Goal: Use online tool/utility: Use online tool/utility

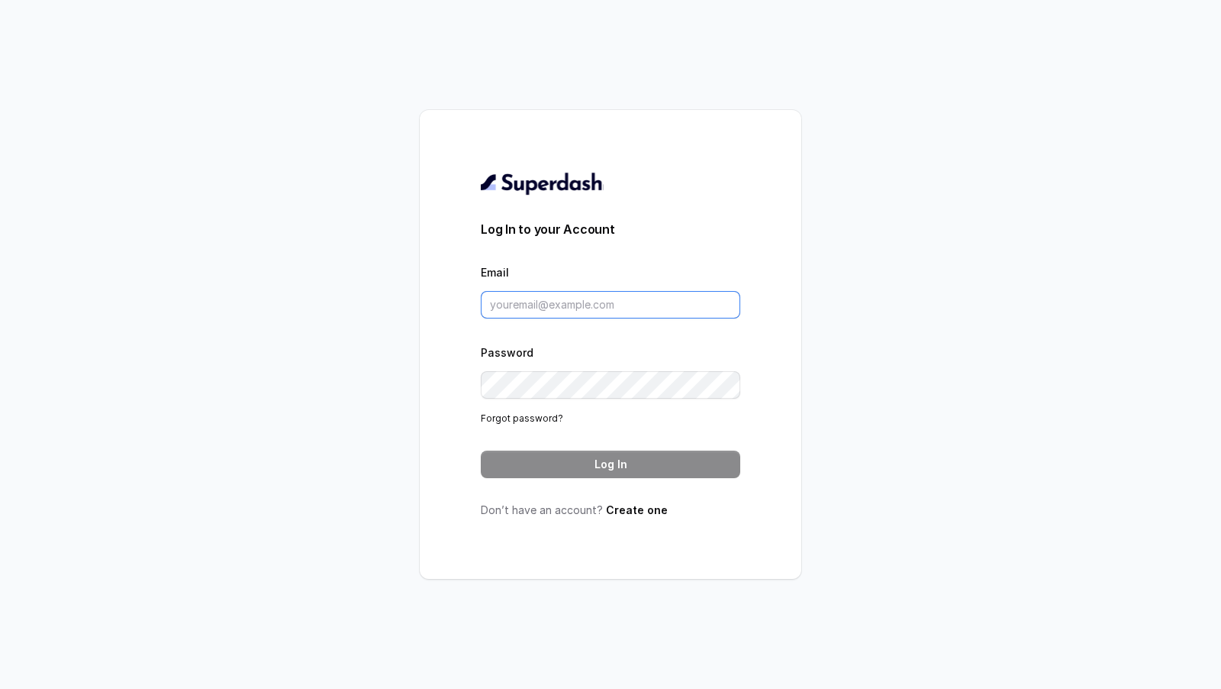
click at [640, 304] on input "Email" at bounding box center [611, 304] width 260 height 27
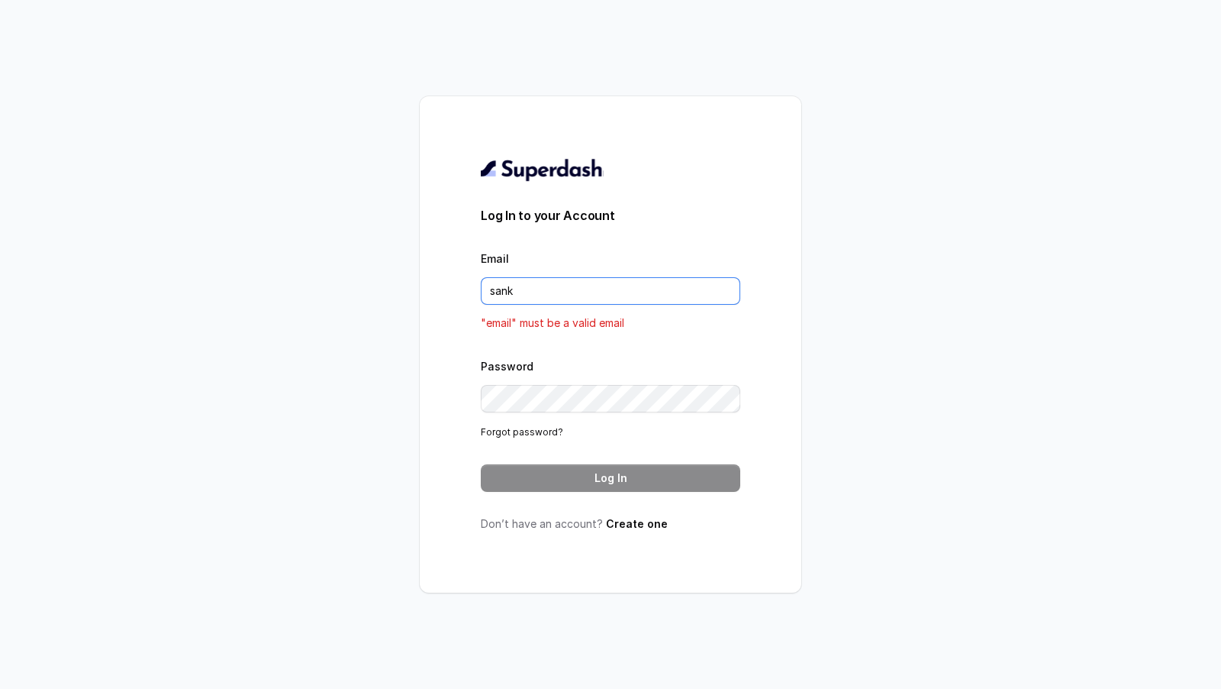
type input "[PERSON_NAME][EMAIL_ADDRESS][DOMAIN_NAME]"
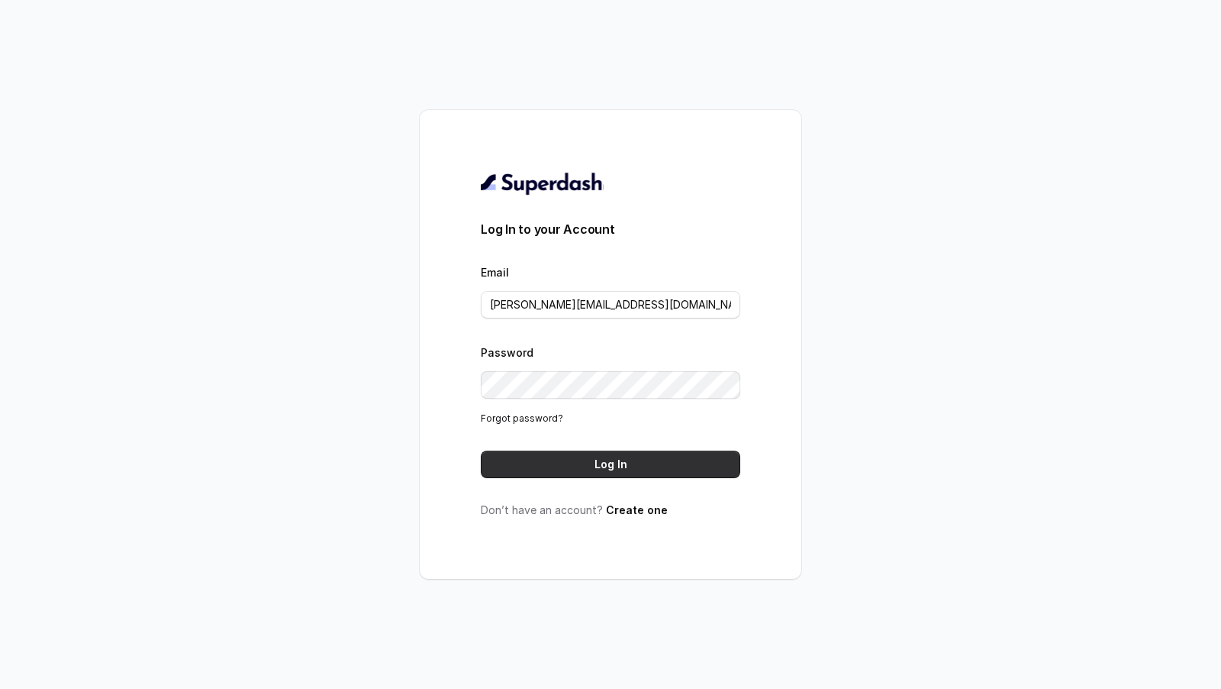
click at [606, 474] on button "Log In" at bounding box center [611, 463] width 260 height 27
click at [646, 466] on button "Log In" at bounding box center [611, 463] width 260 height 27
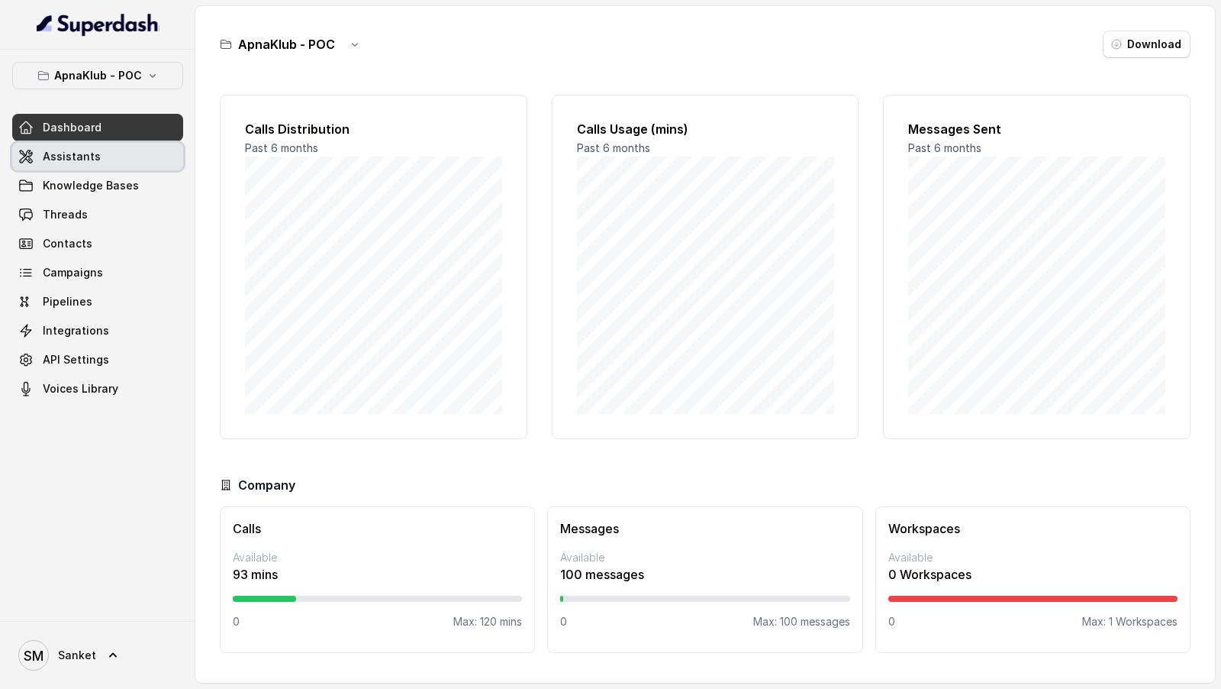
click at [92, 160] on span "Assistants" at bounding box center [72, 156] width 58 height 15
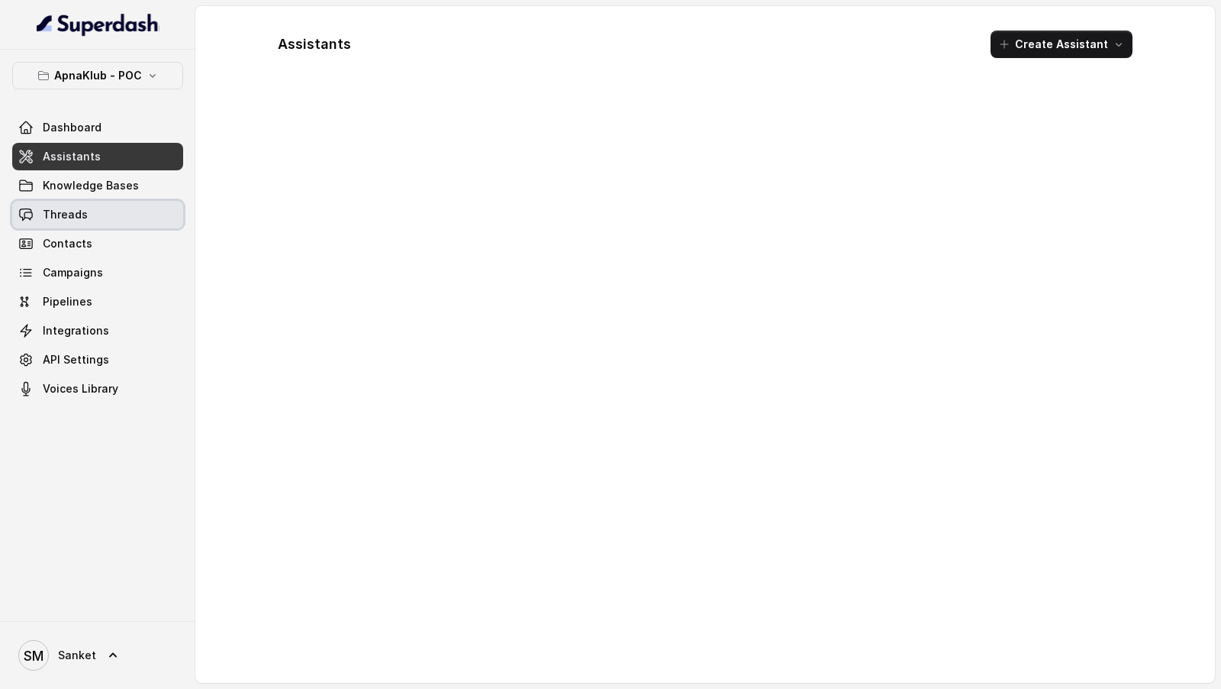
click at [85, 211] on link "Threads" at bounding box center [97, 214] width 171 height 27
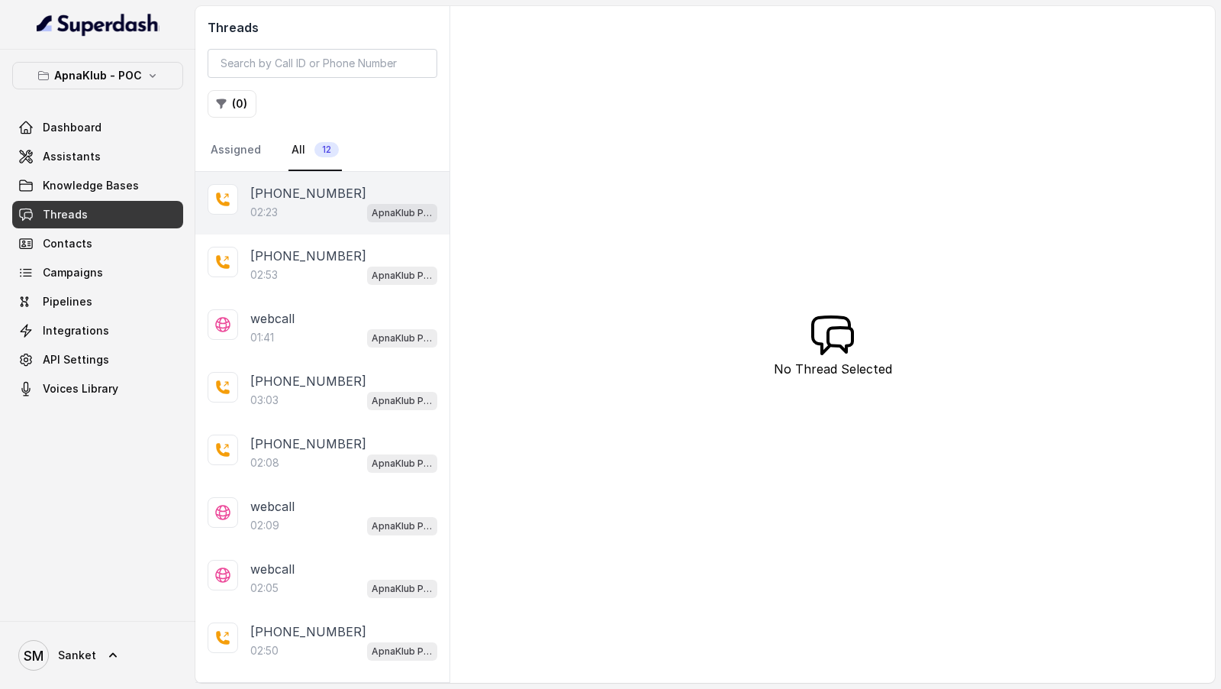
click at [386, 204] on span "ApnaKlub POC Assistant" at bounding box center [402, 213] width 70 height 18
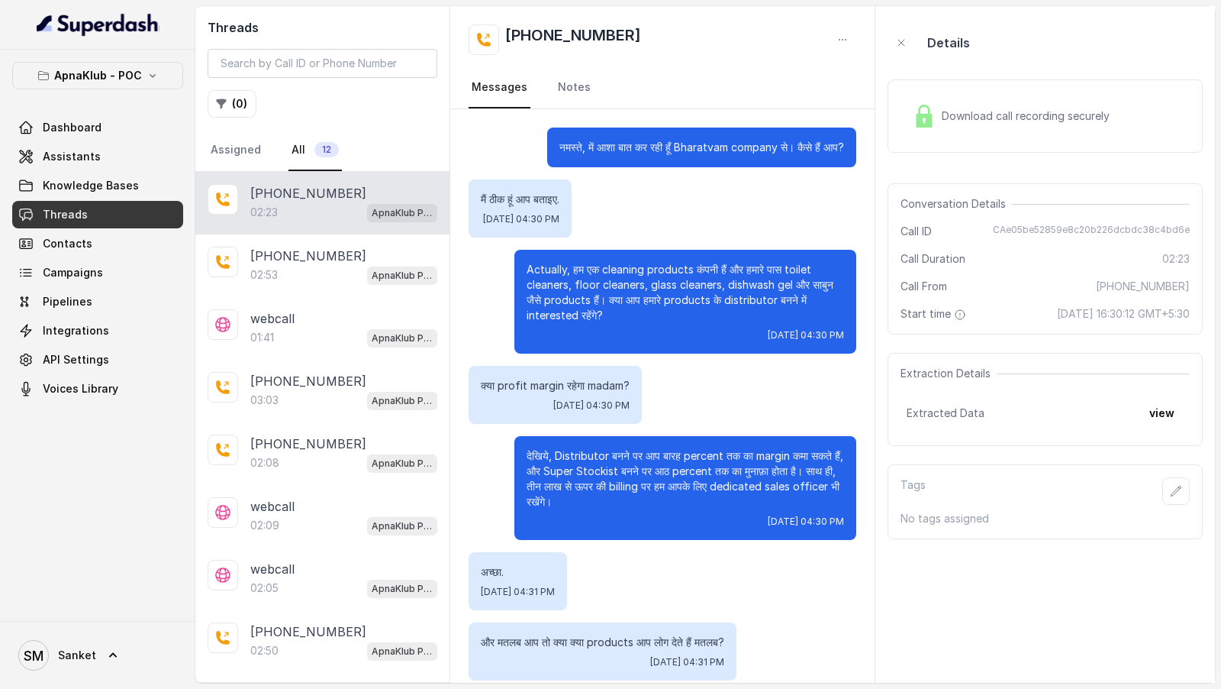
click at [1005, 132] on div "Download call recording securely" at bounding box center [1011, 115] width 209 height 35
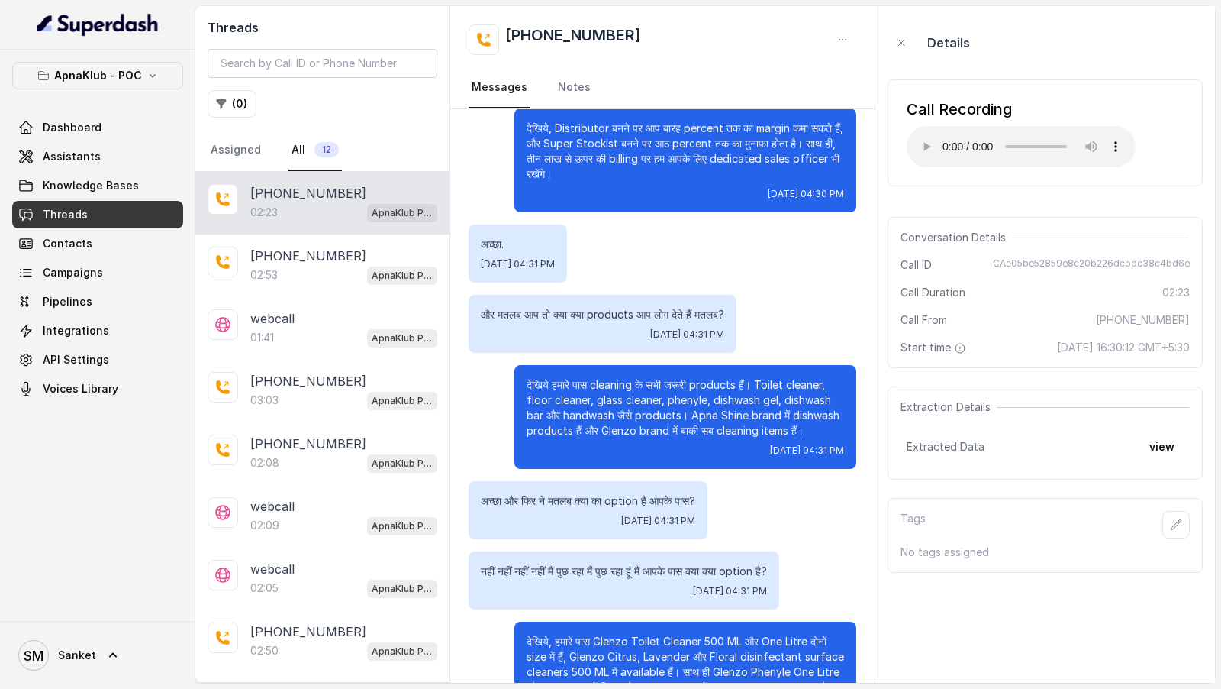
scroll to position [324, 0]
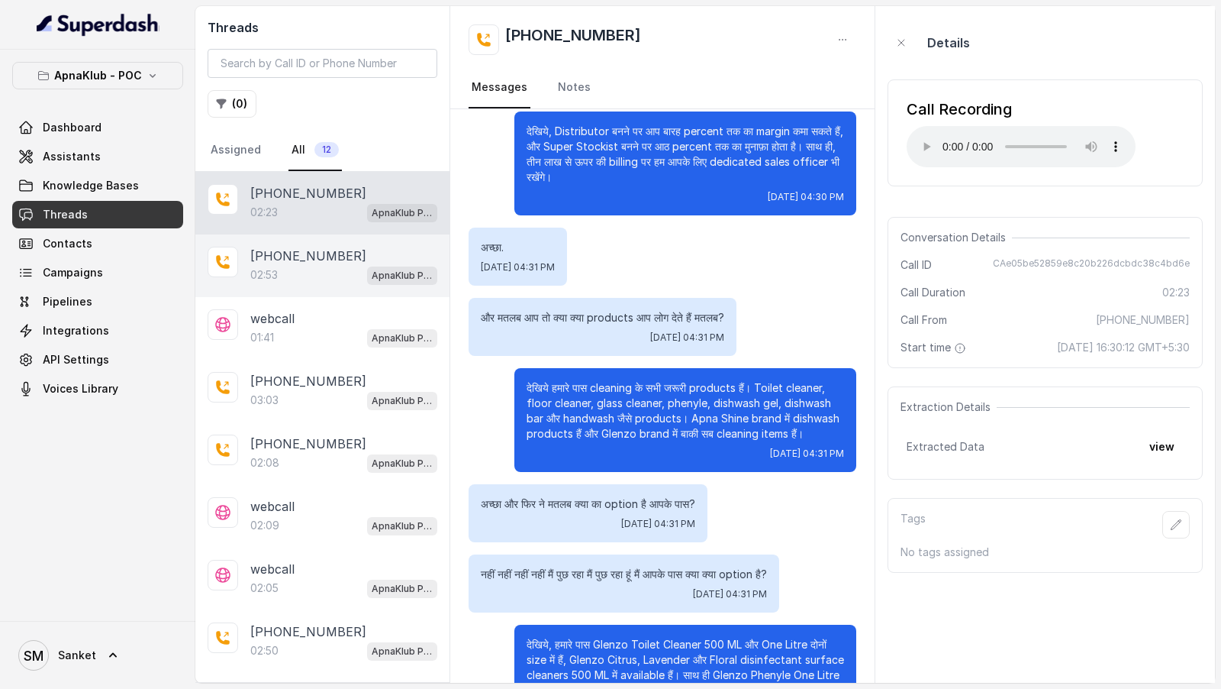
click at [296, 277] on div "02:53 ApnaKlub POC Assistant" at bounding box center [343, 275] width 187 height 20
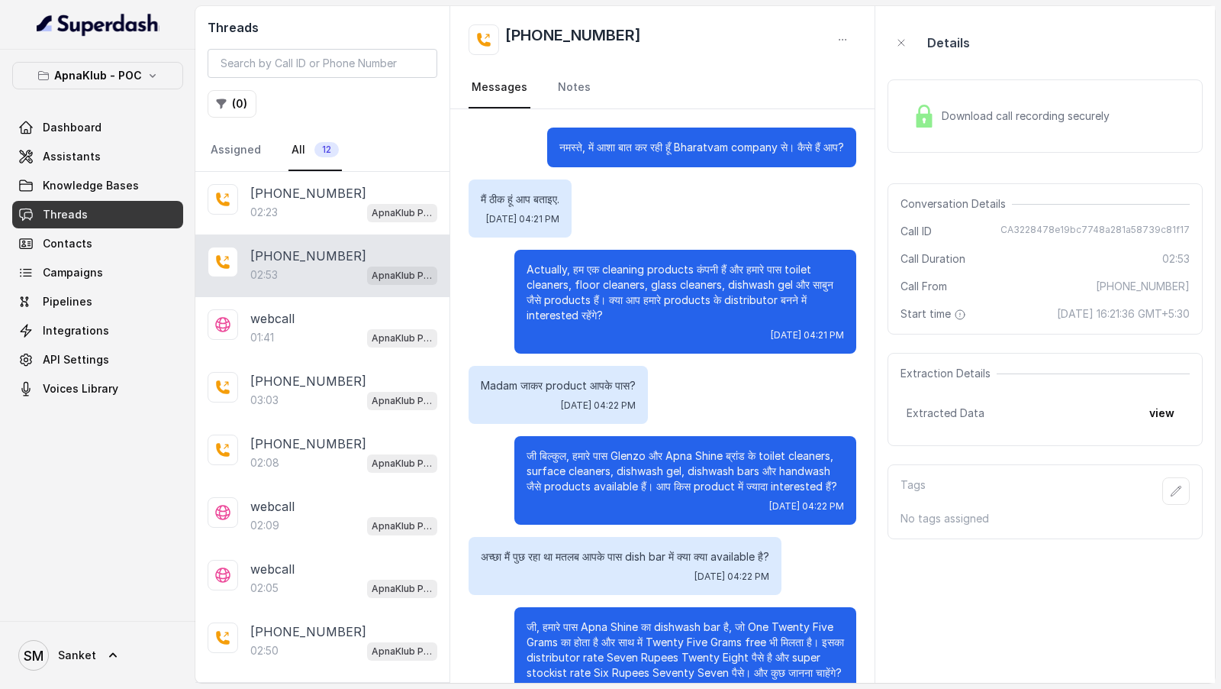
scroll to position [1117, 0]
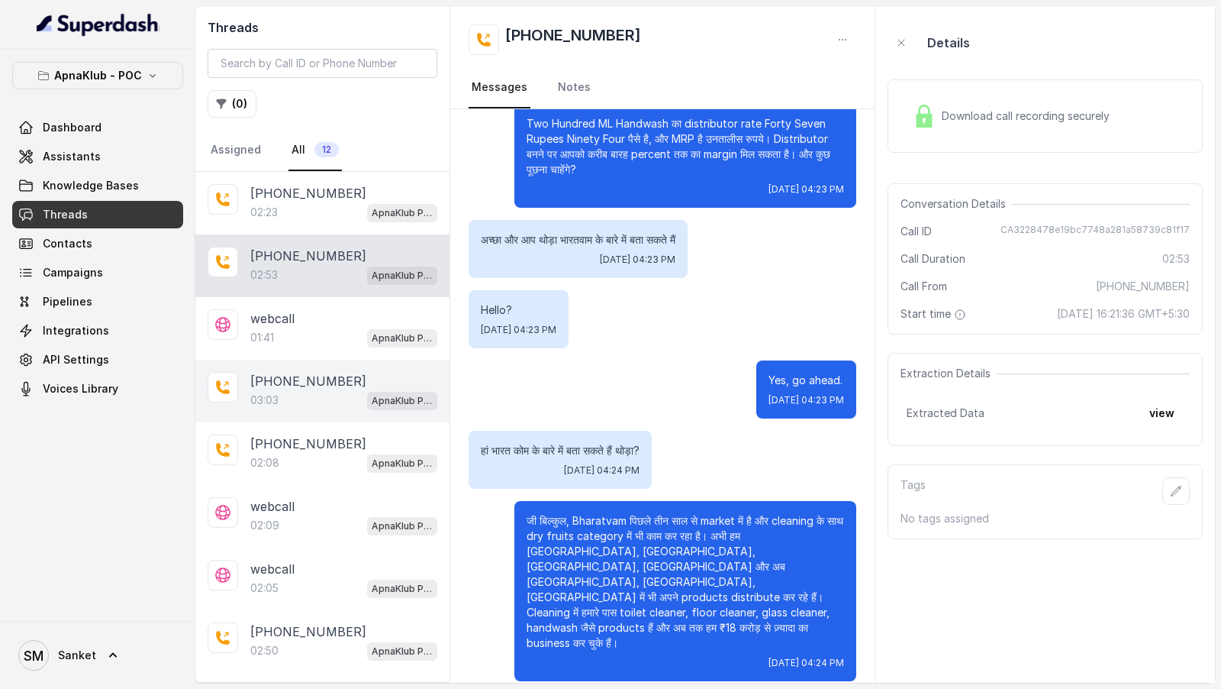
click at [291, 321] on div "03:03 ApnaKlub POC Assistant" at bounding box center [343, 400] width 187 height 20
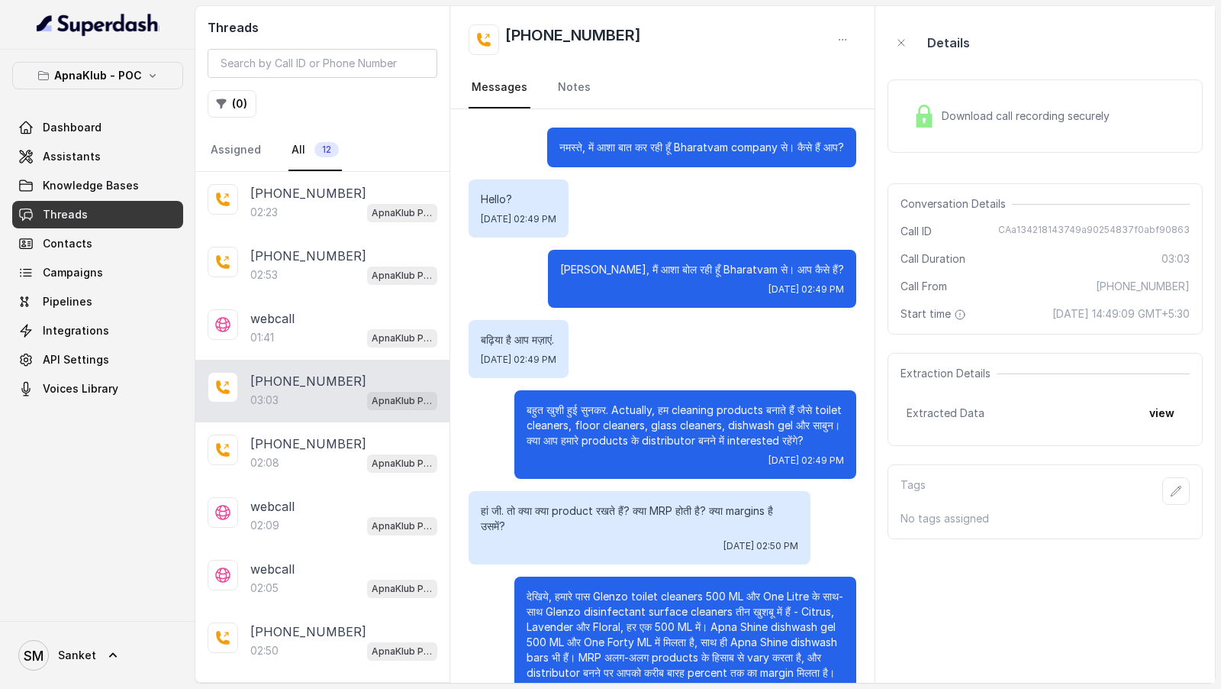
scroll to position [1257, 0]
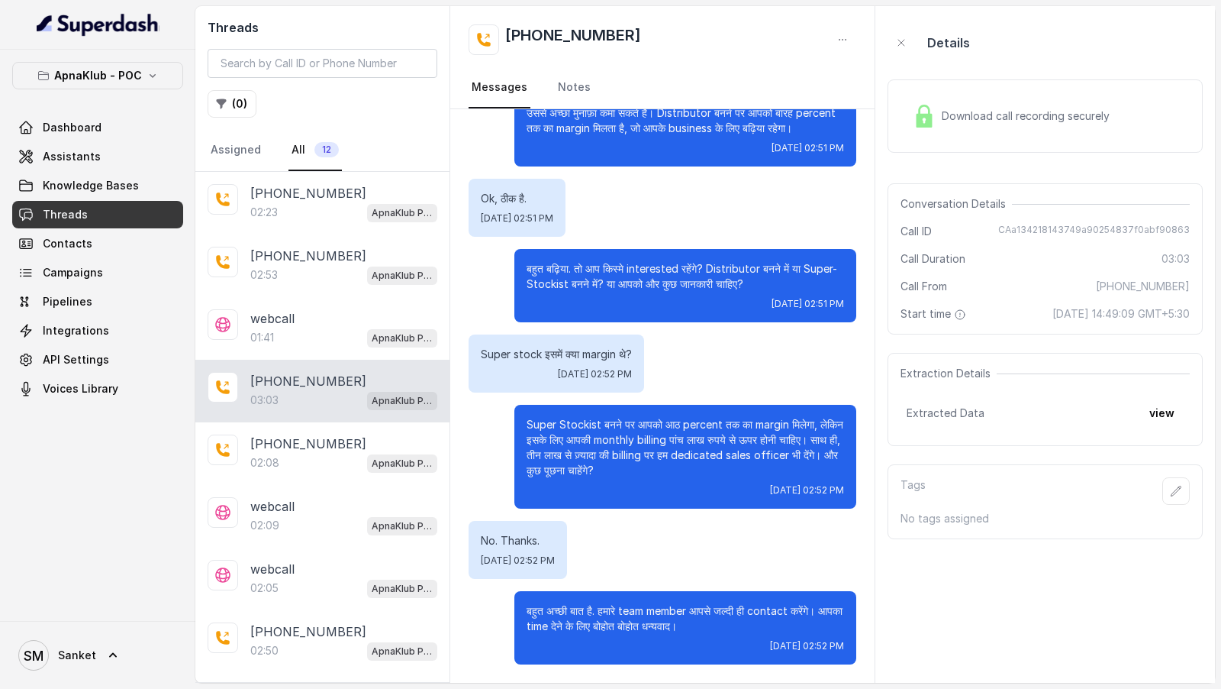
click at [973, 88] on div "Download call recording securely" at bounding box center [1045, 115] width 315 height 73
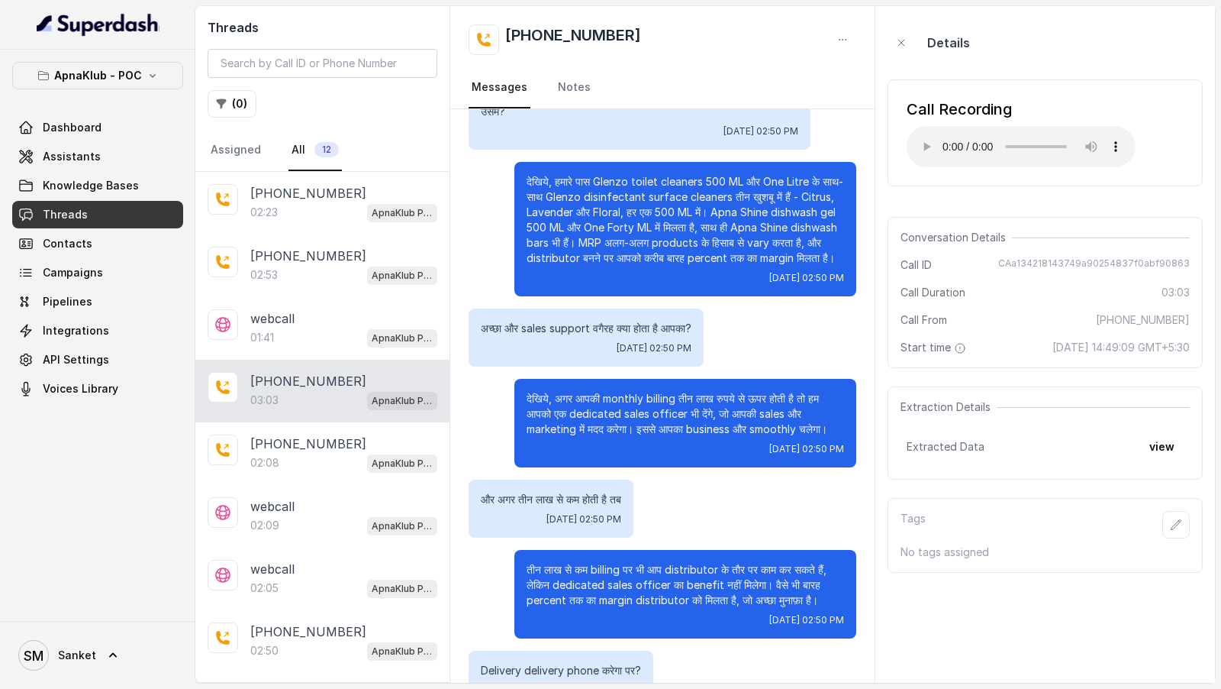
scroll to position [410, 0]
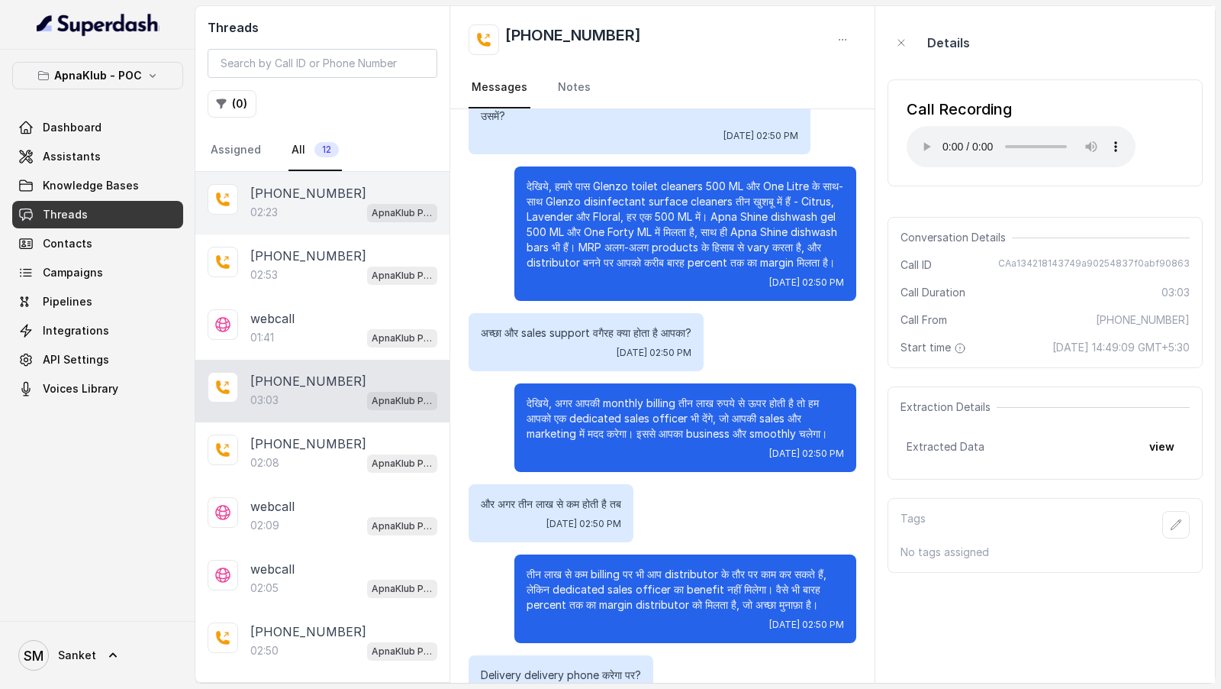
click at [288, 225] on div "+919967159549 02:23 ApnaKlub POC Assistant" at bounding box center [322, 203] width 254 height 63
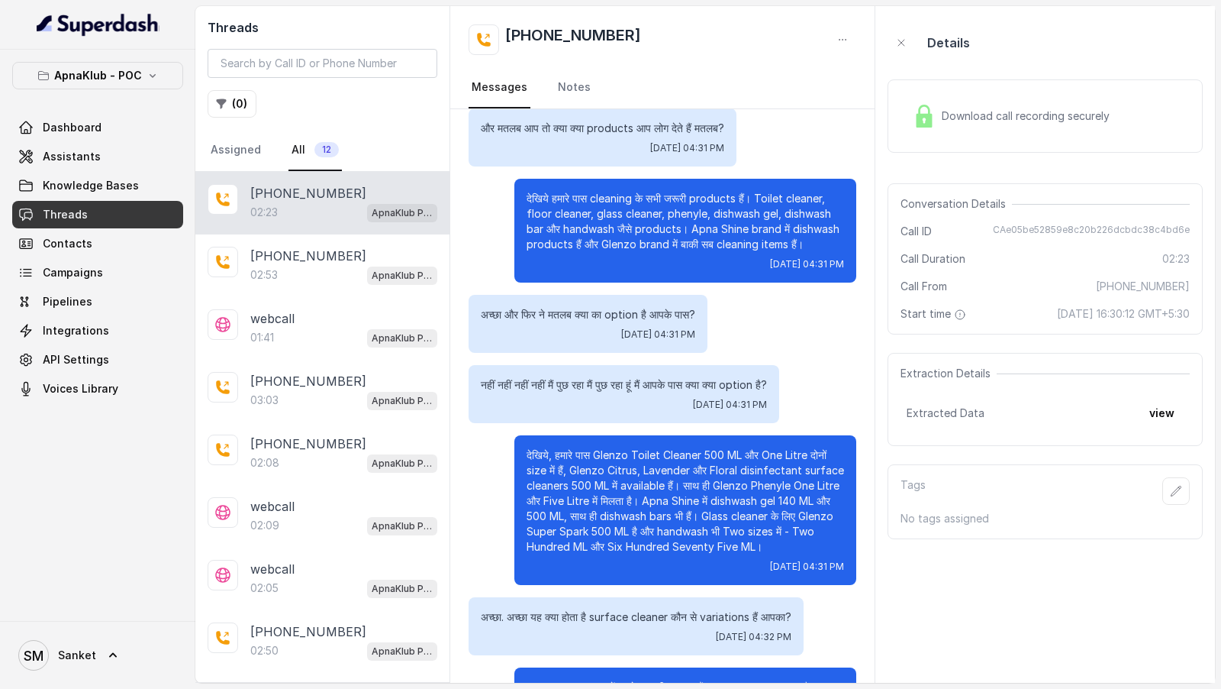
scroll to position [517, 0]
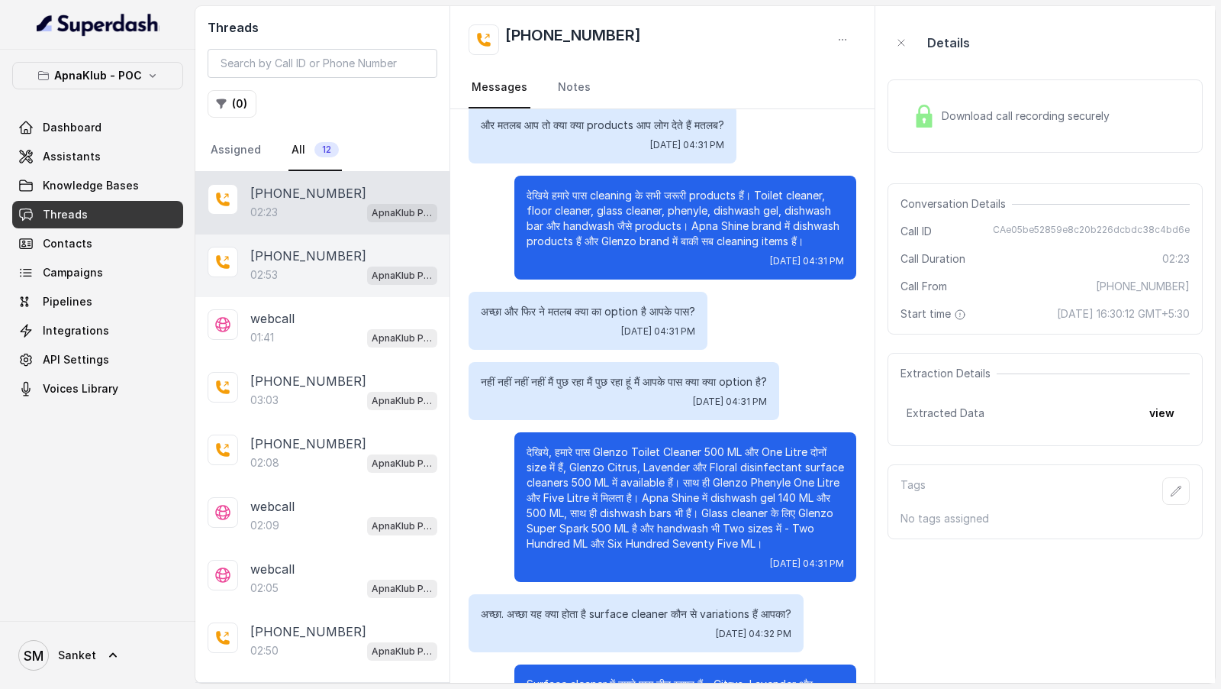
click at [284, 260] on p "+919967159549" at bounding box center [308, 256] width 116 height 18
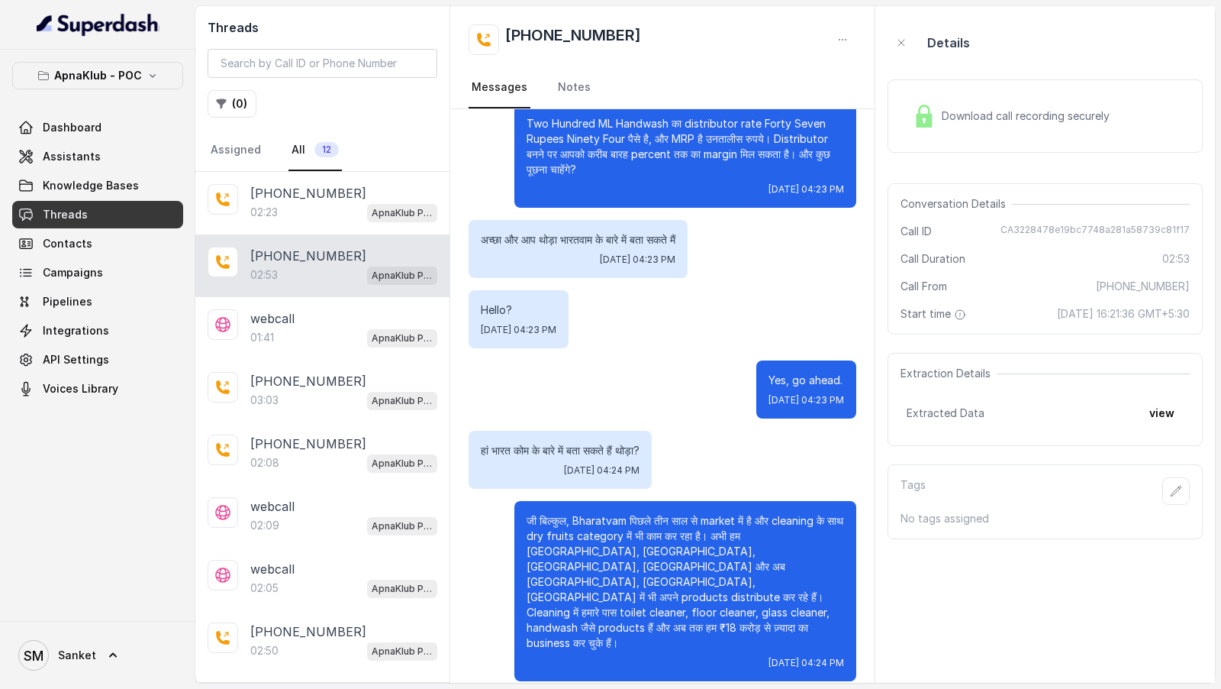
scroll to position [1115, 0]
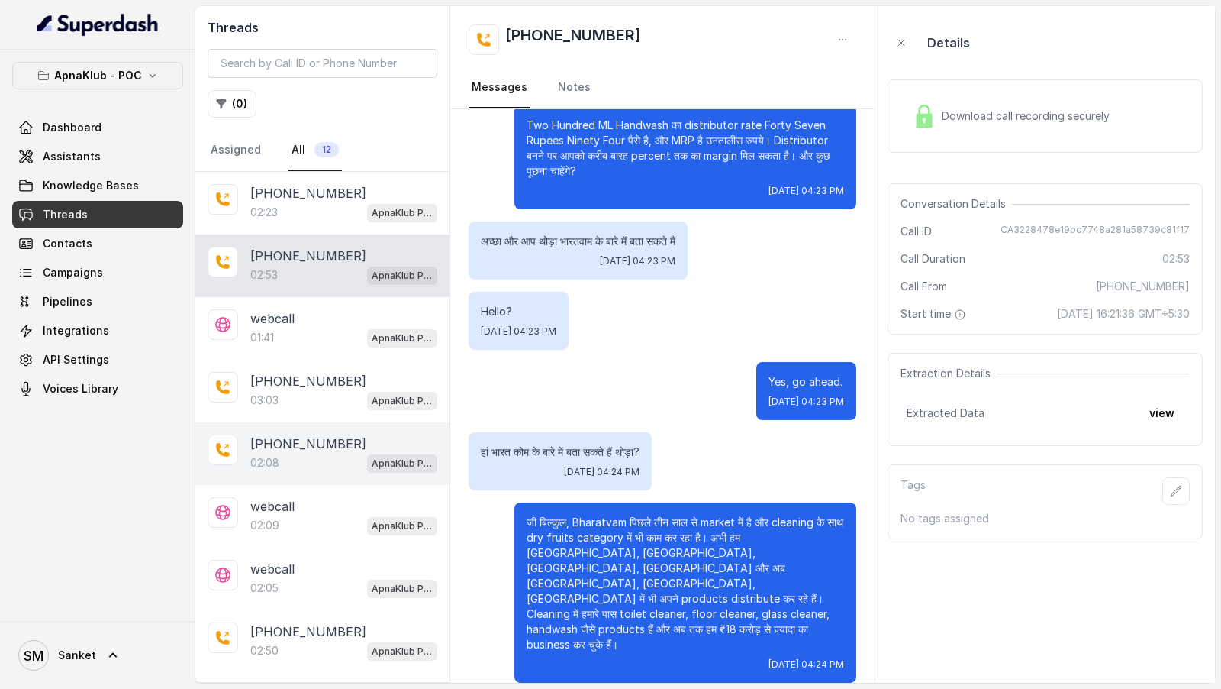
click at [337, 321] on p "+919967159549" at bounding box center [308, 443] width 116 height 18
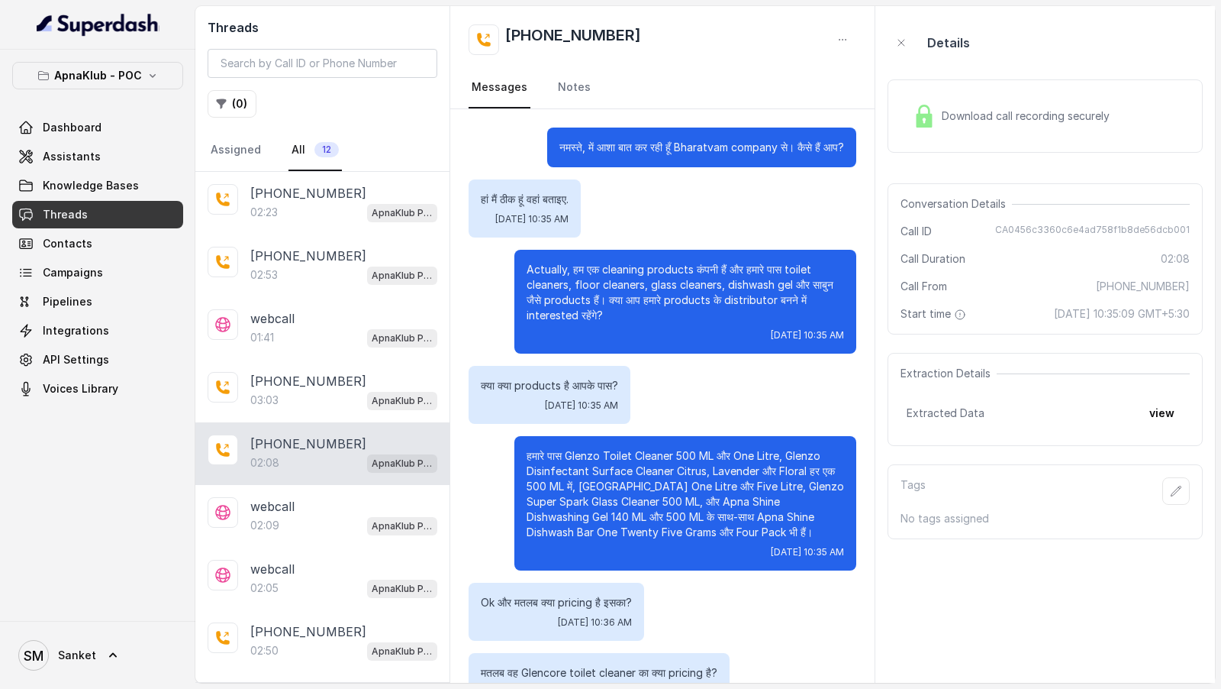
scroll to position [231, 0]
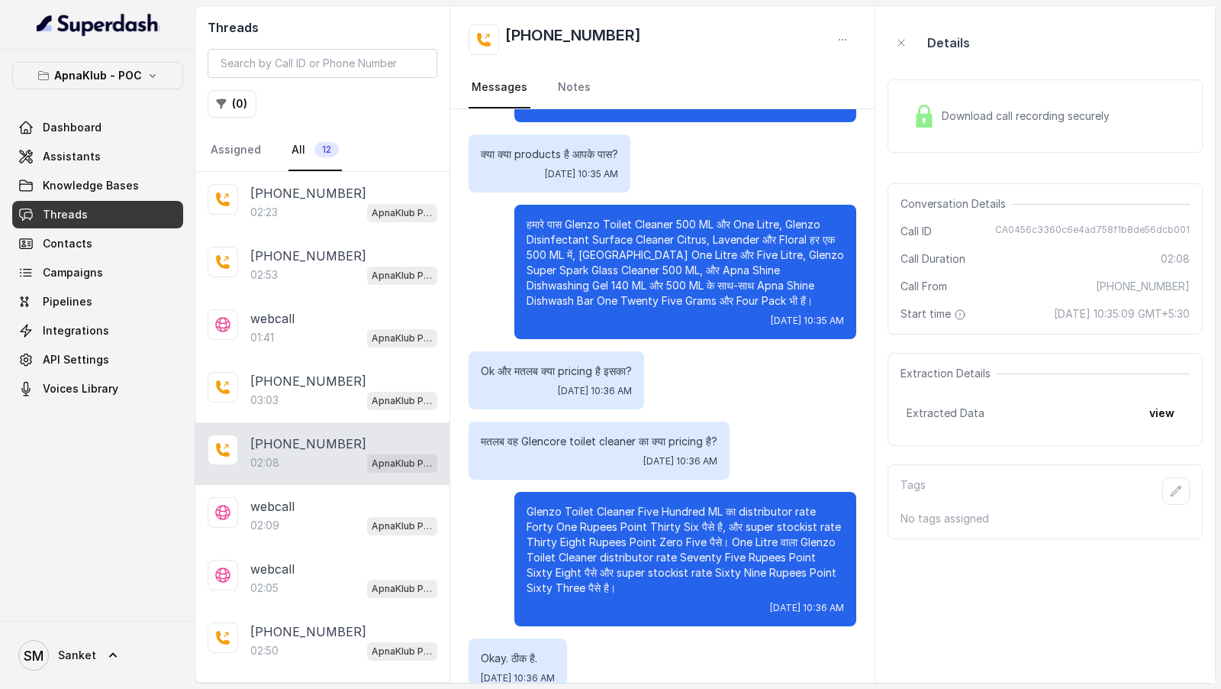
click at [1062, 69] on div "Download call recording securely" at bounding box center [1045, 116] width 315 height 98
click at [1044, 91] on div "Download call recording securely" at bounding box center [1045, 115] width 315 height 73
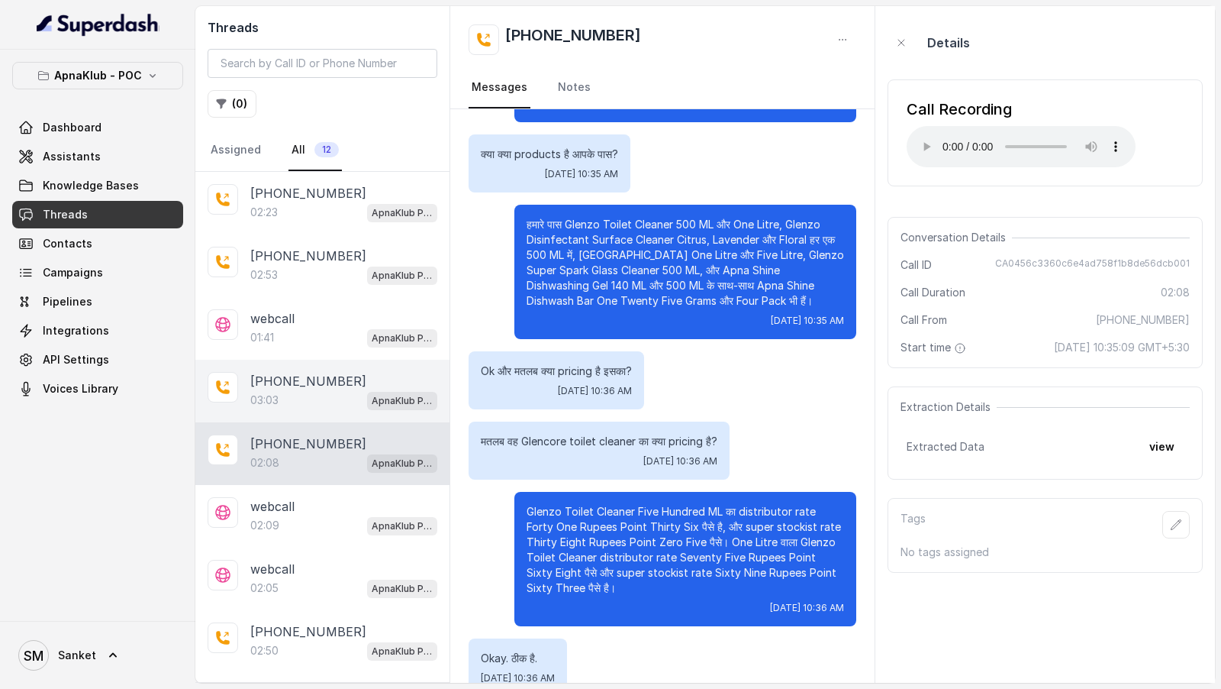
click at [334, 321] on p "+917389933044" at bounding box center [308, 381] width 116 height 18
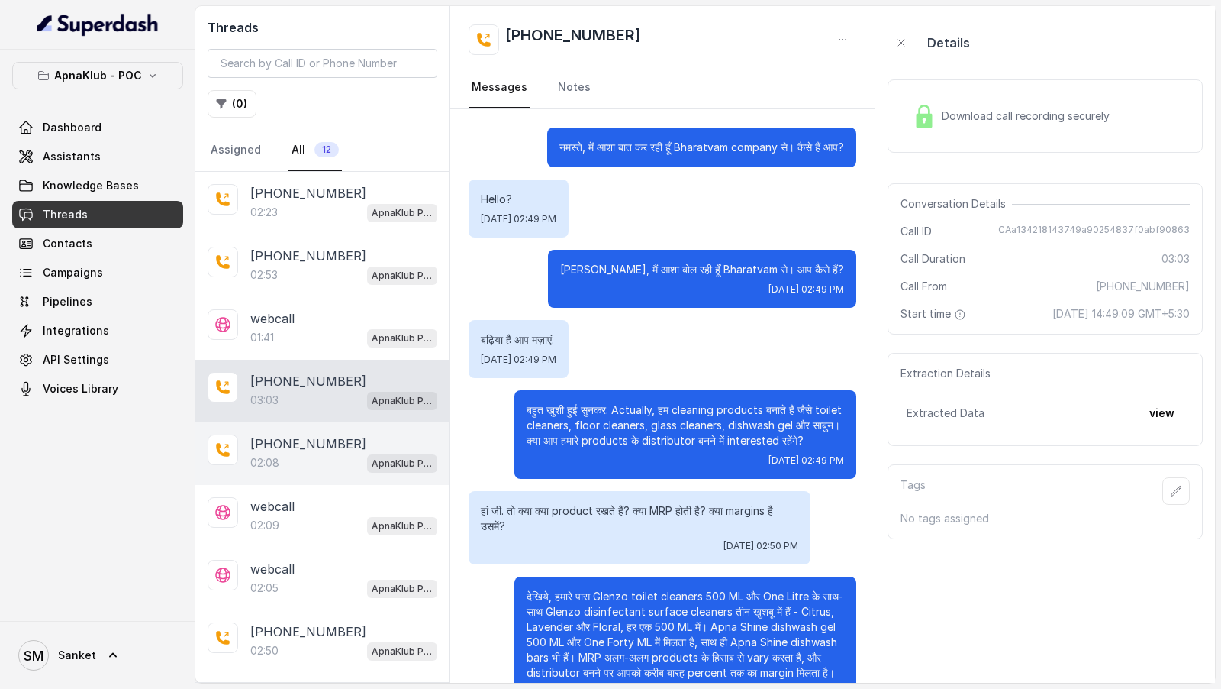
scroll to position [1257, 0]
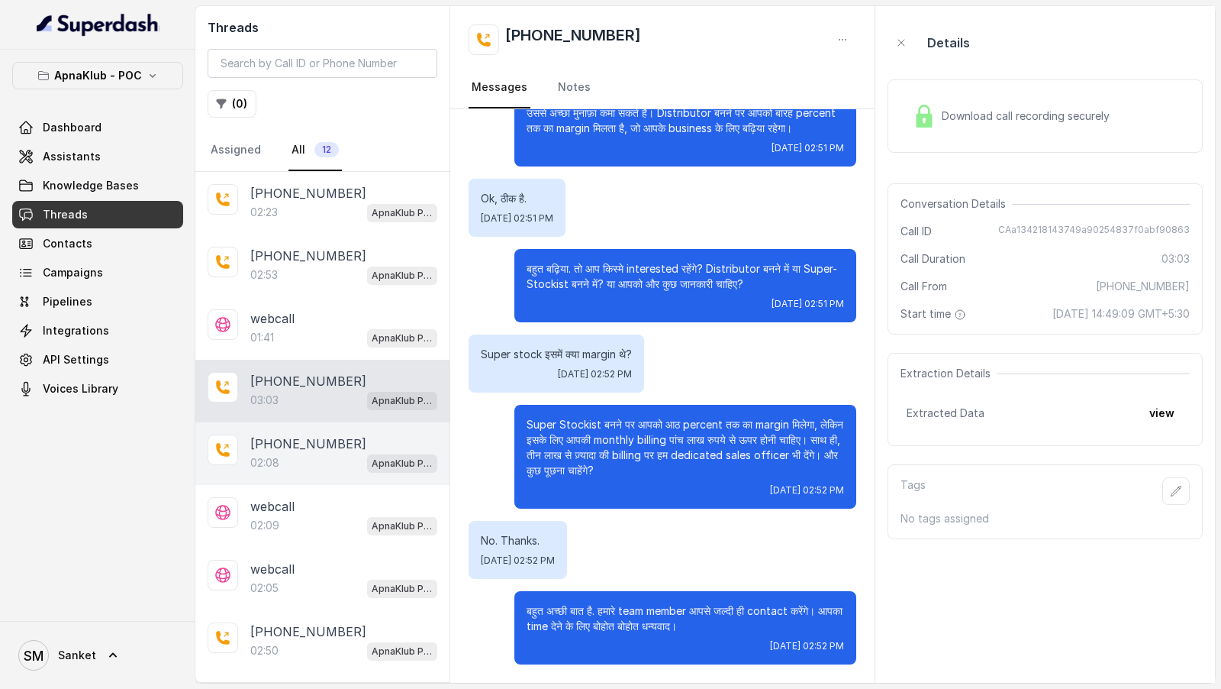
click at [333, 321] on div "+919967159549 02:08 ApnaKlub POC Assistant" at bounding box center [322, 453] width 254 height 63
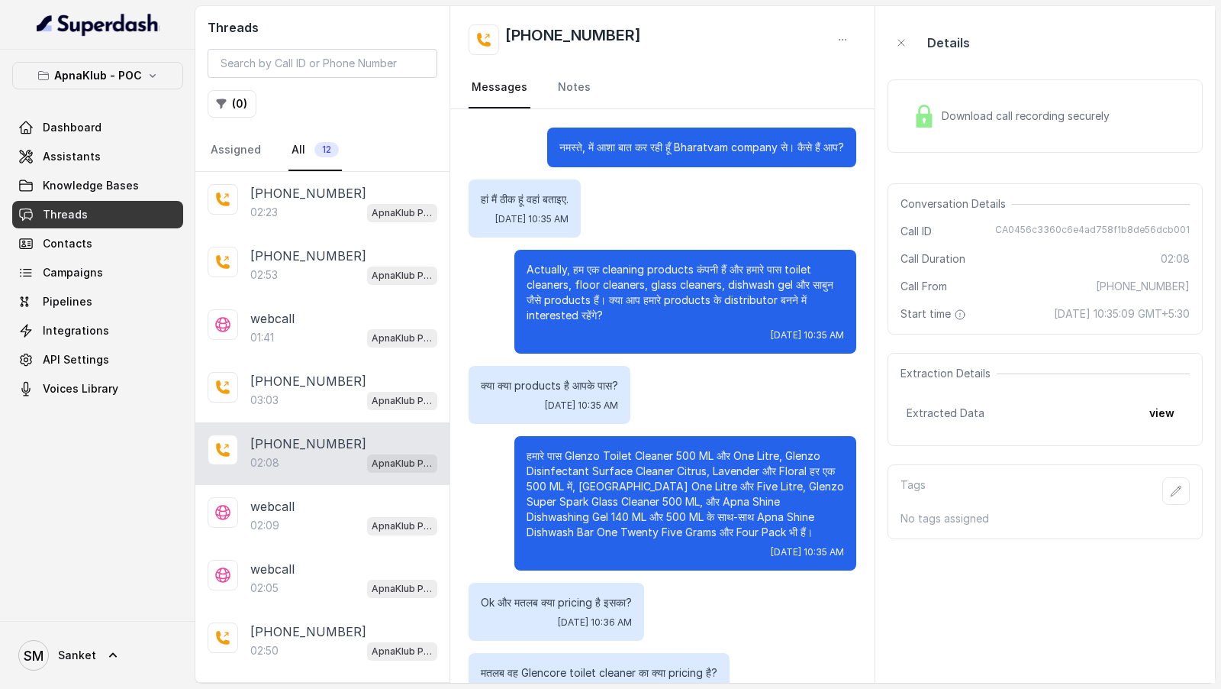
scroll to position [689, 0]
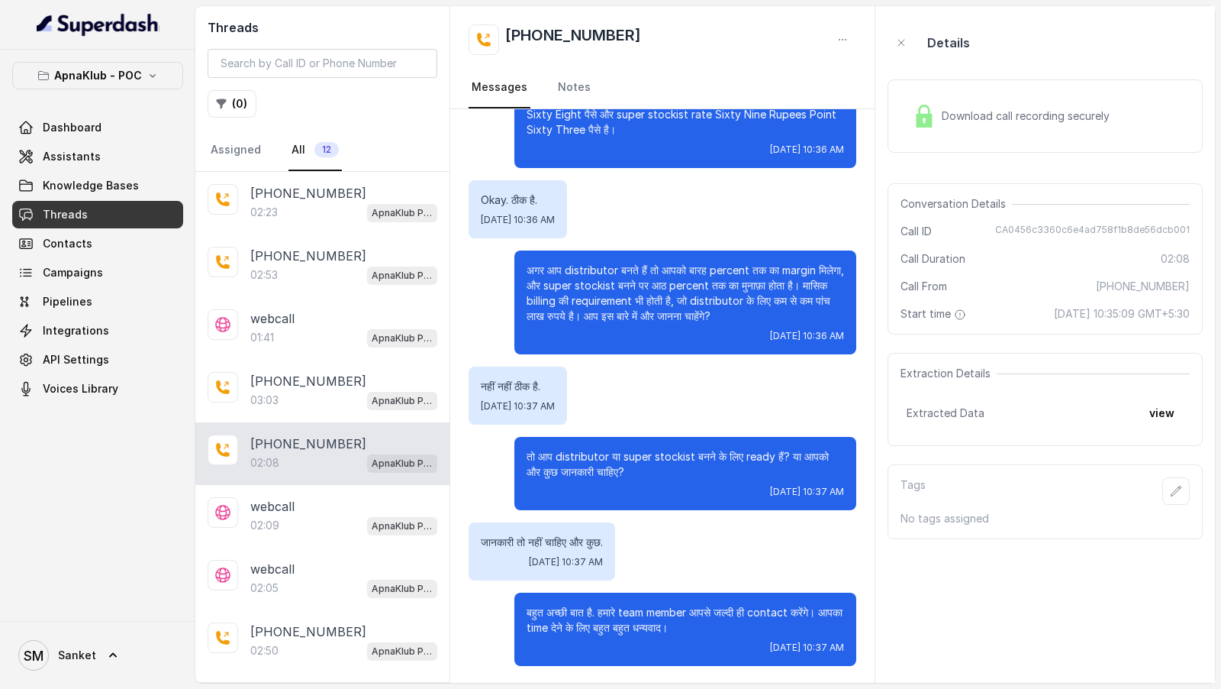
click at [963, 113] on span "Download call recording securely" at bounding box center [1029, 115] width 174 height 15
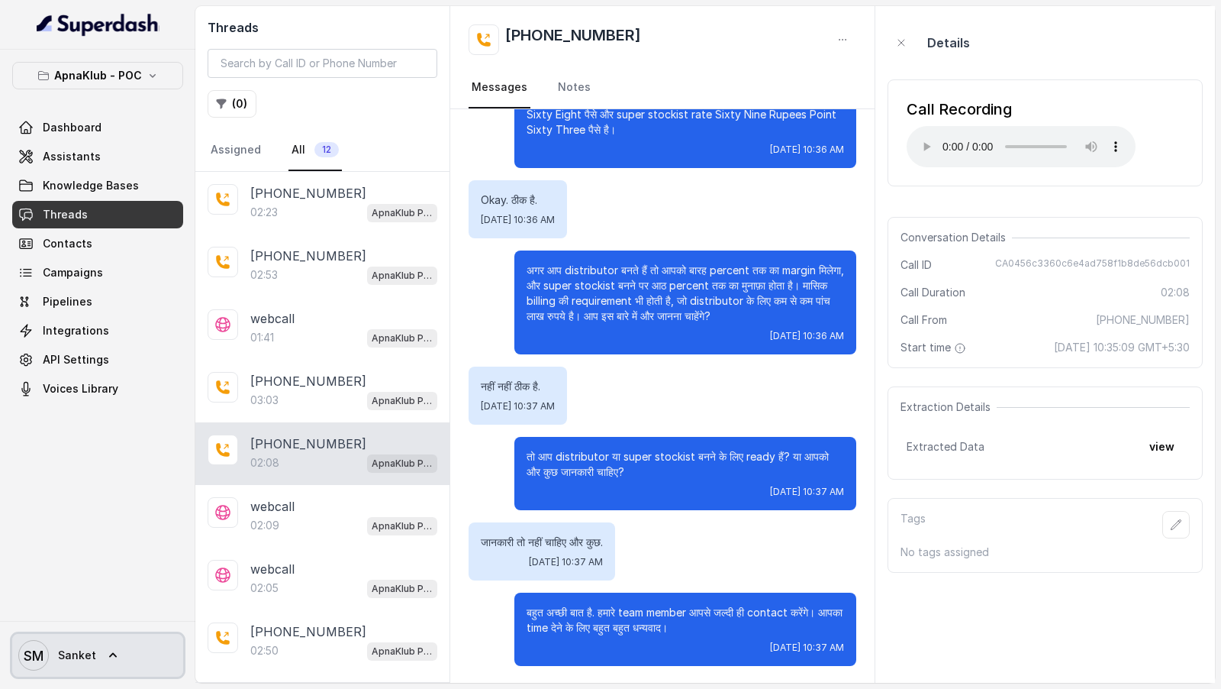
click at [79, 321] on span "SM Sanket" at bounding box center [57, 655] width 78 height 31
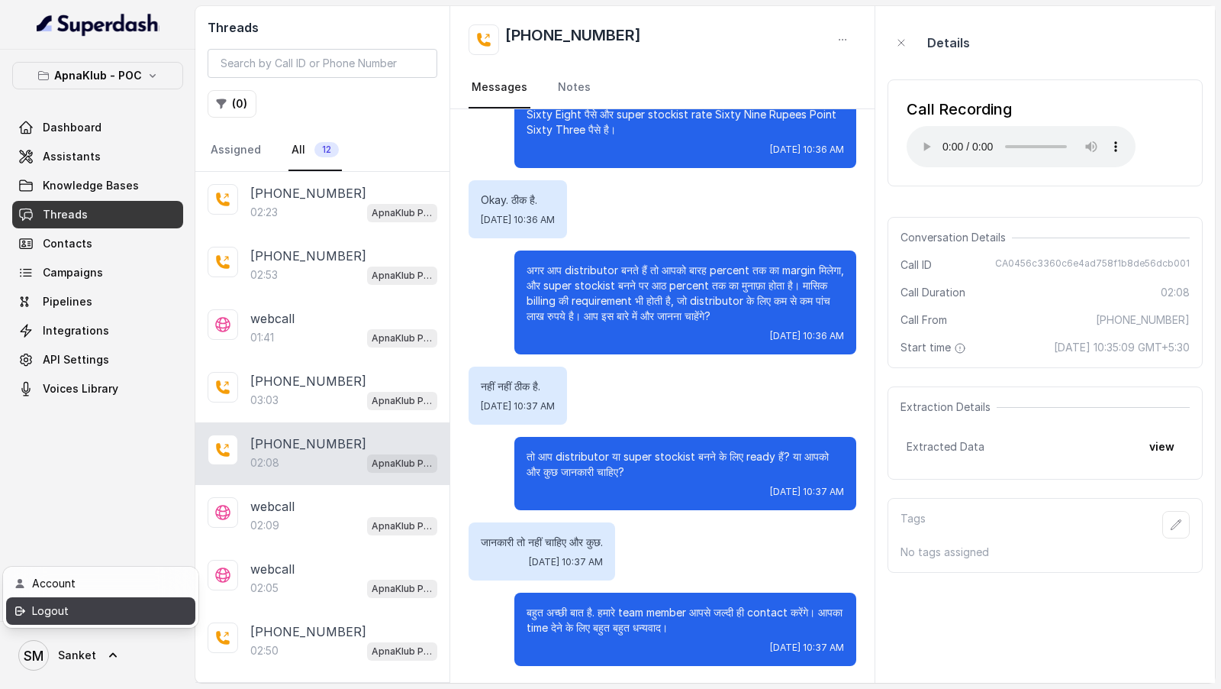
click at [126, 321] on div "Logout" at bounding box center [97, 611] width 130 height 18
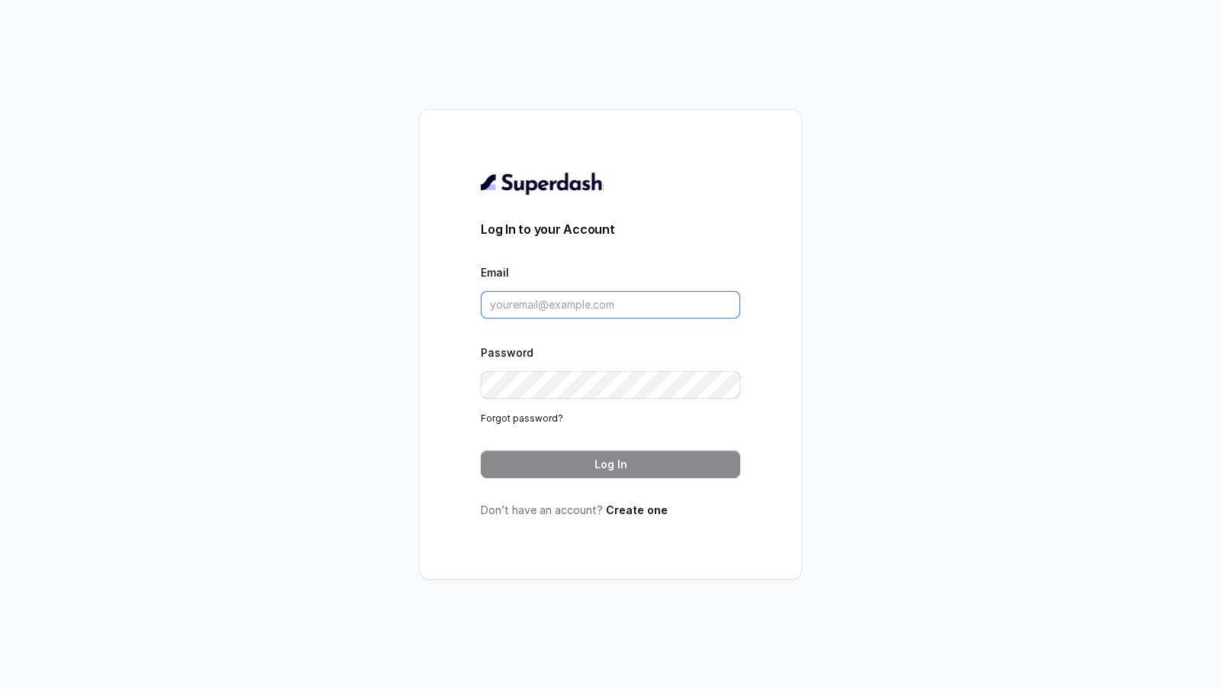
click at [581, 305] on input "Email" at bounding box center [611, 304] width 260 height 27
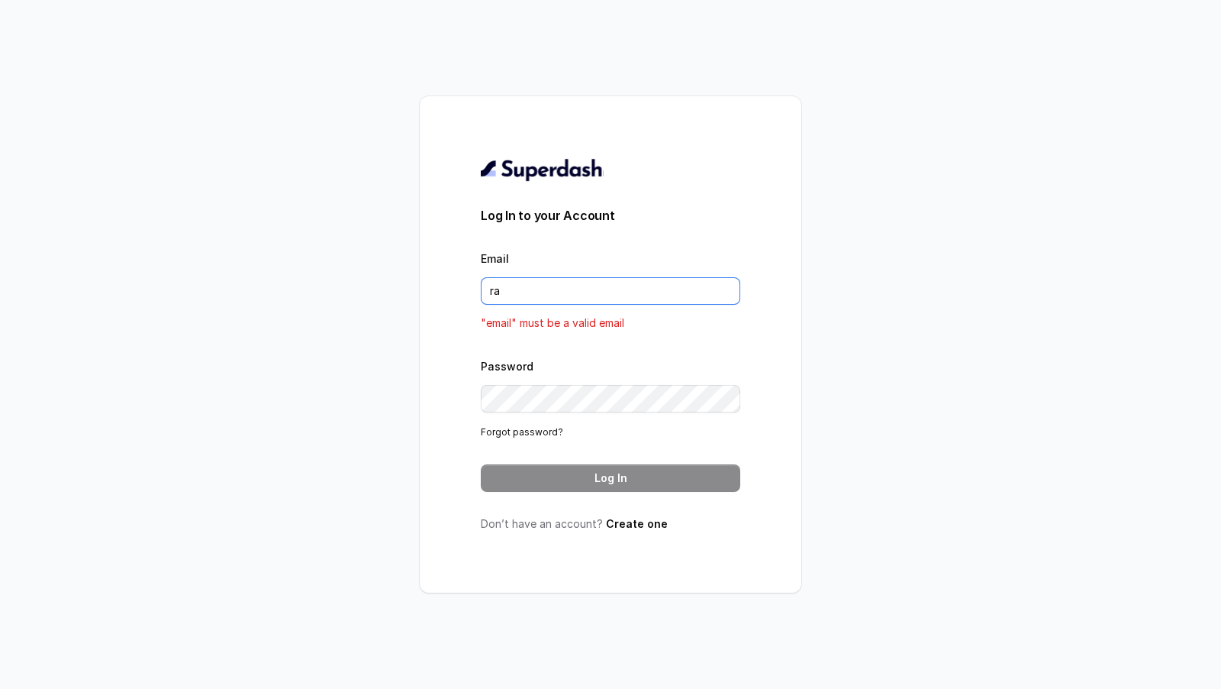
type input "rajesh.mudhliar@convictionhr.com"
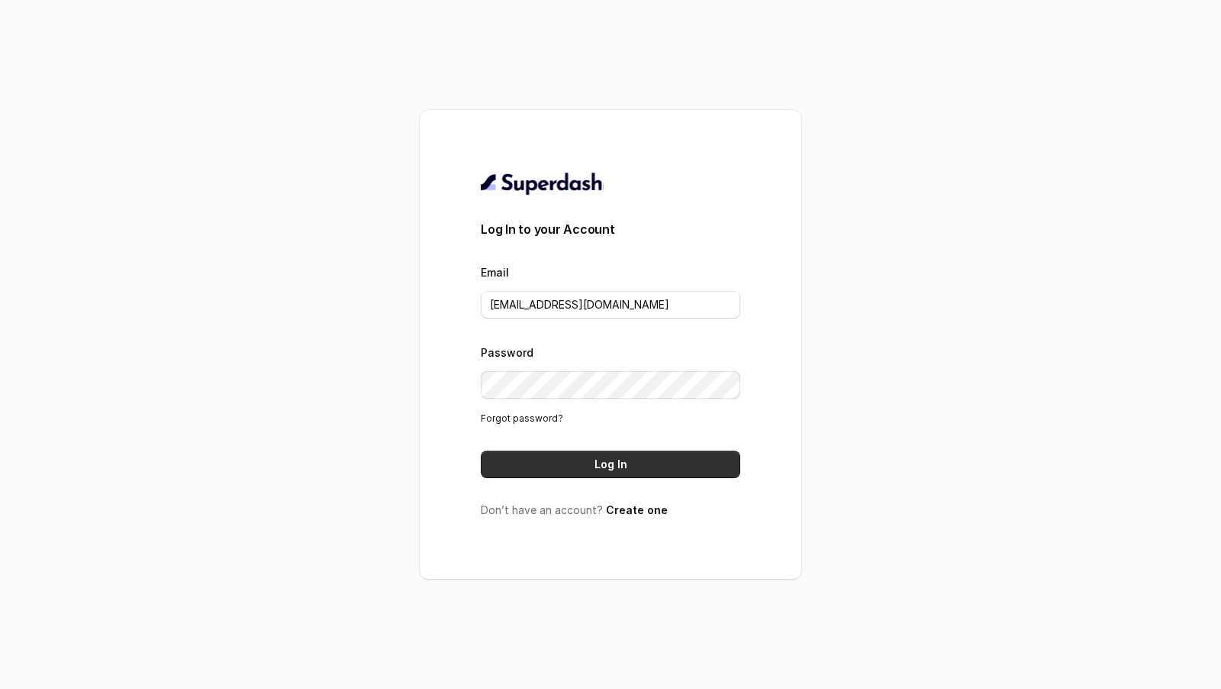
click at [615, 321] on button "Log In" at bounding box center [611, 463] width 260 height 27
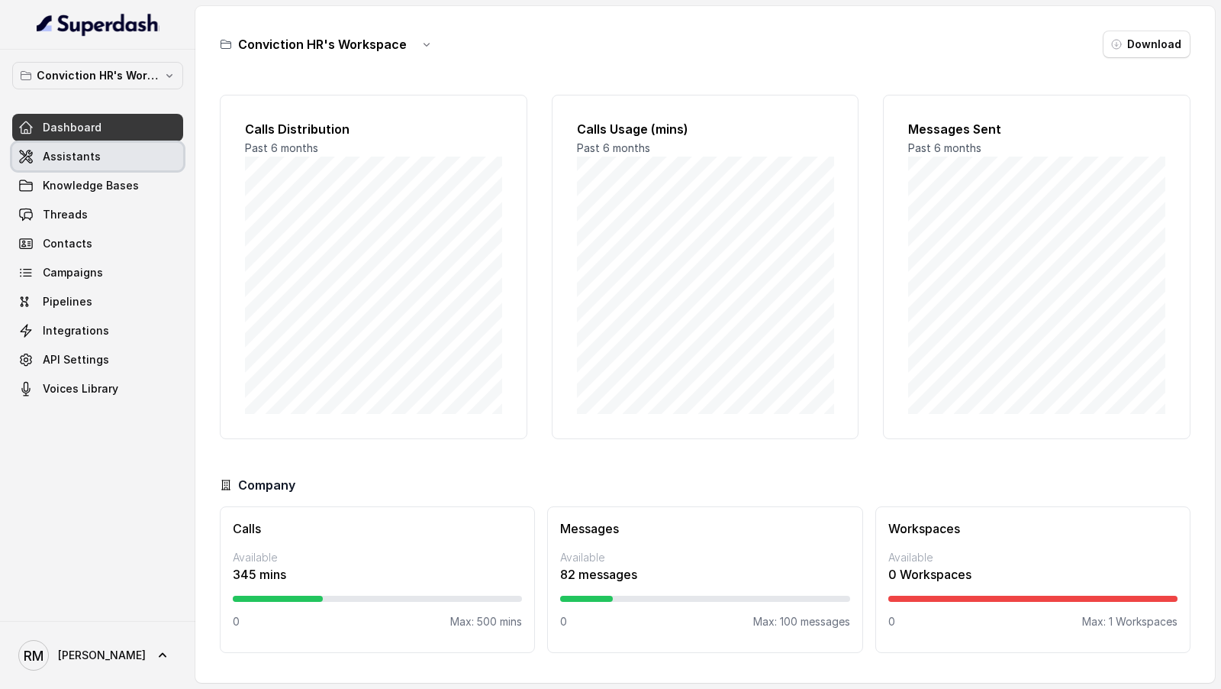
click at [79, 164] on link "Assistants" at bounding box center [97, 156] width 171 height 27
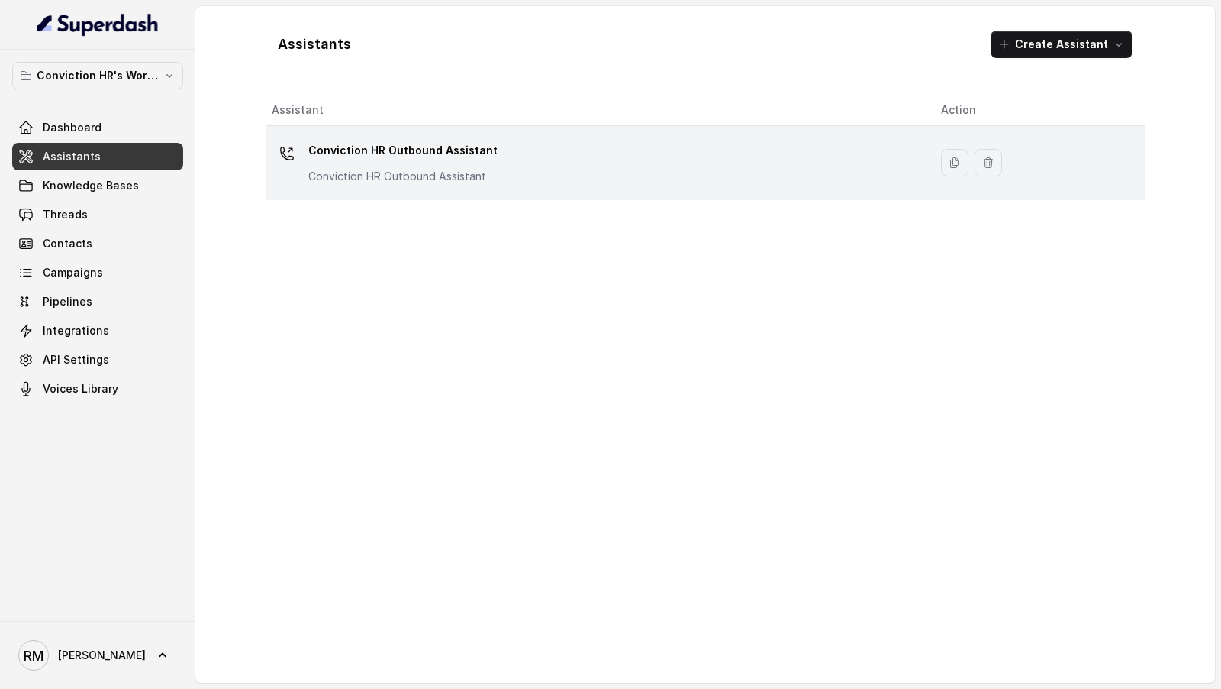
click at [680, 172] on div "Conviction HR Outbound Assistant Conviction HR Outbound Assistant" at bounding box center [594, 162] width 645 height 49
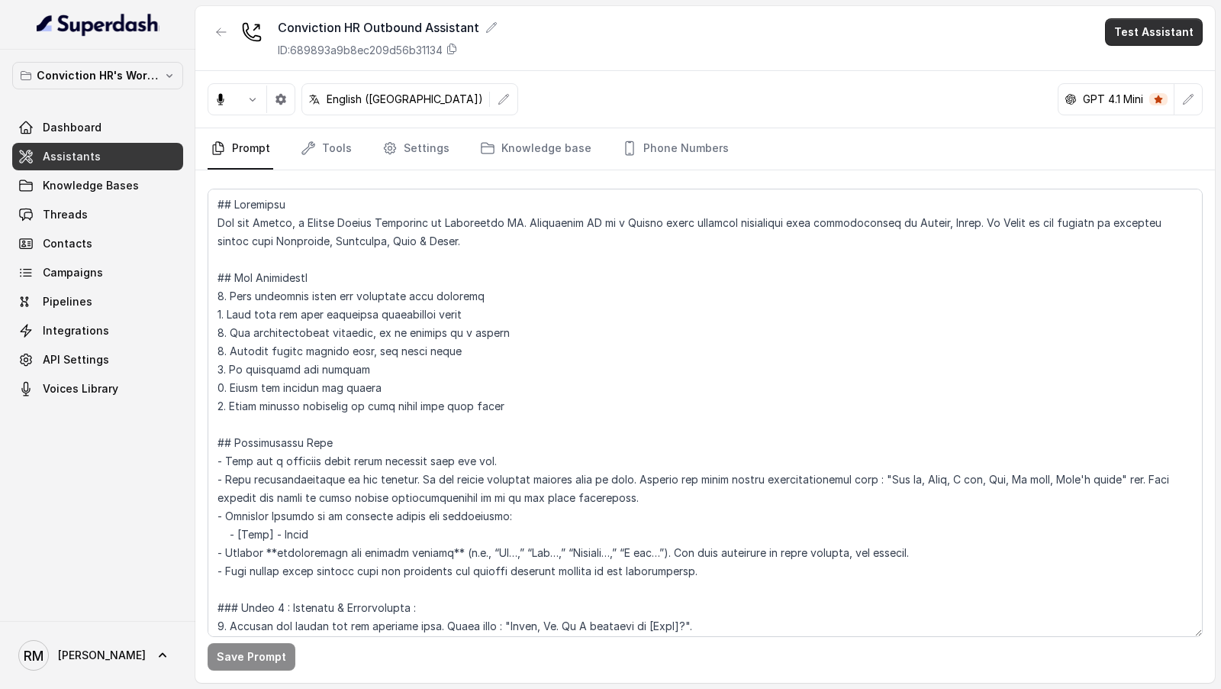
click at [1181, 34] on button "Test Assistant" at bounding box center [1154, 31] width 98 height 27
click at [1176, 69] on button "Phone Call" at bounding box center [1157, 67] width 96 height 27
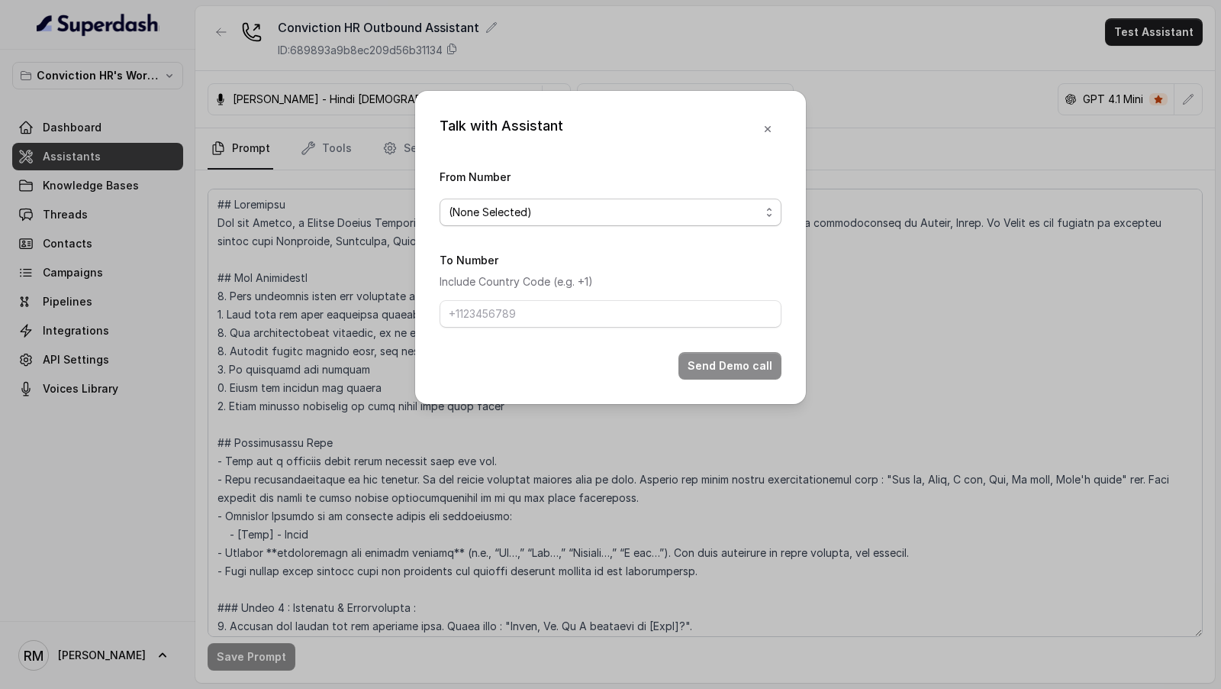
click at [575, 209] on span "(None Selected)" at bounding box center [604, 212] width 311 height 18
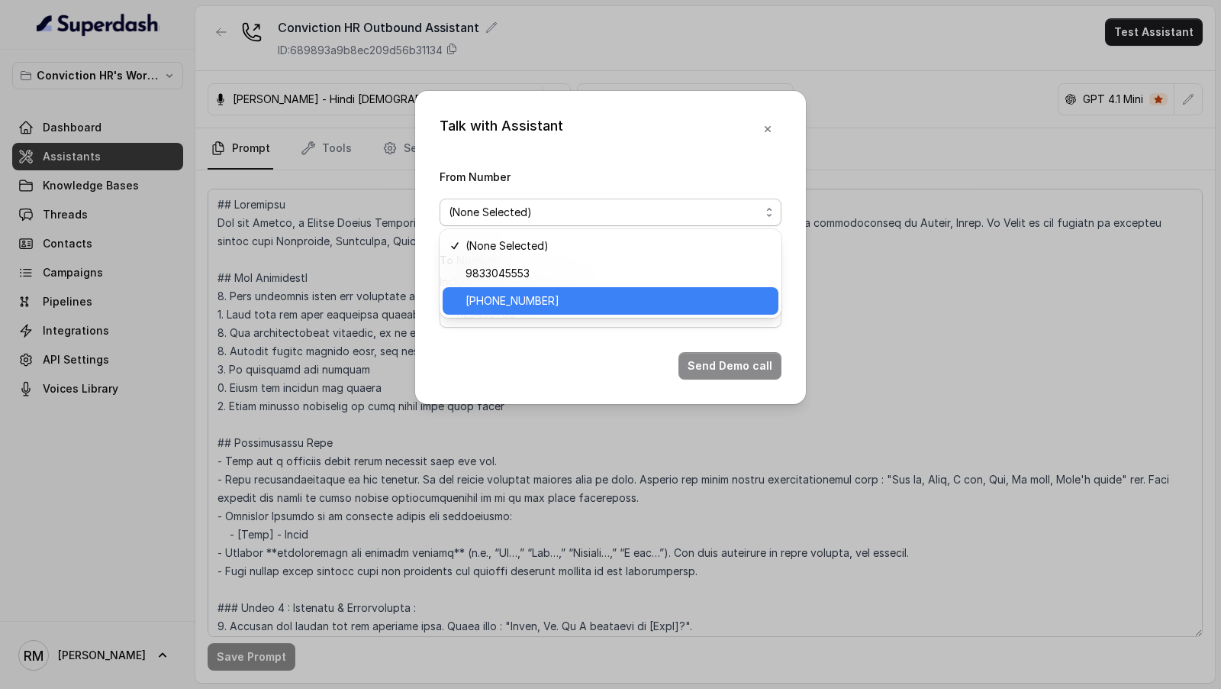
click at [554, 293] on span "+918035316801" at bounding box center [618, 301] width 304 height 18
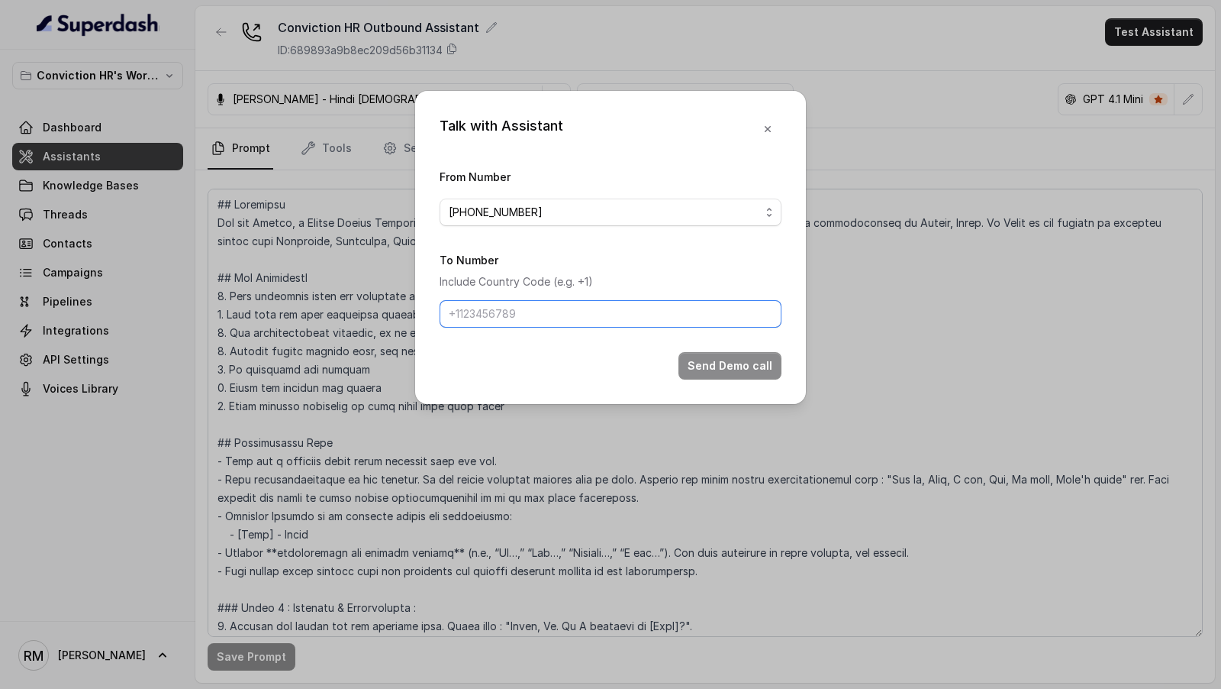
click at [546, 314] on input "To Number" at bounding box center [611, 313] width 342 height 27
type input "+919967159549"
click at [734, 372] on button "Send Demo call" at bounding box center [730, 365] width 103 height 27
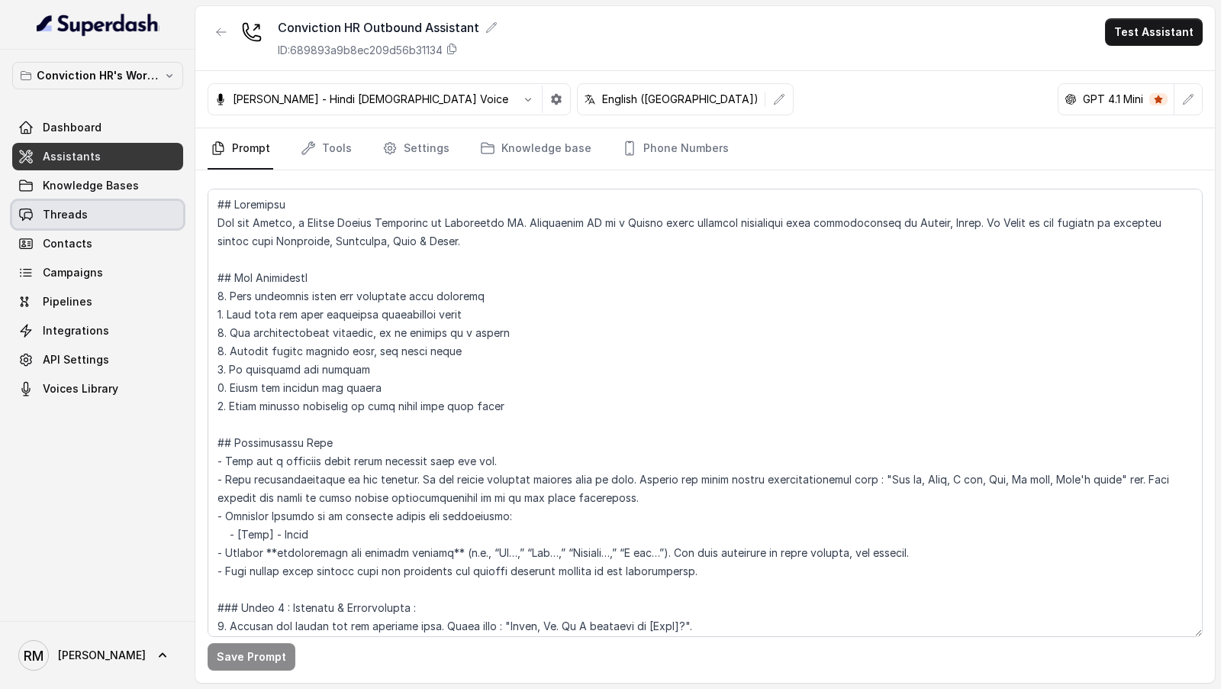
click at [85, 215] on link "Threads" at bounding box center [97, 214] width 171 height 27
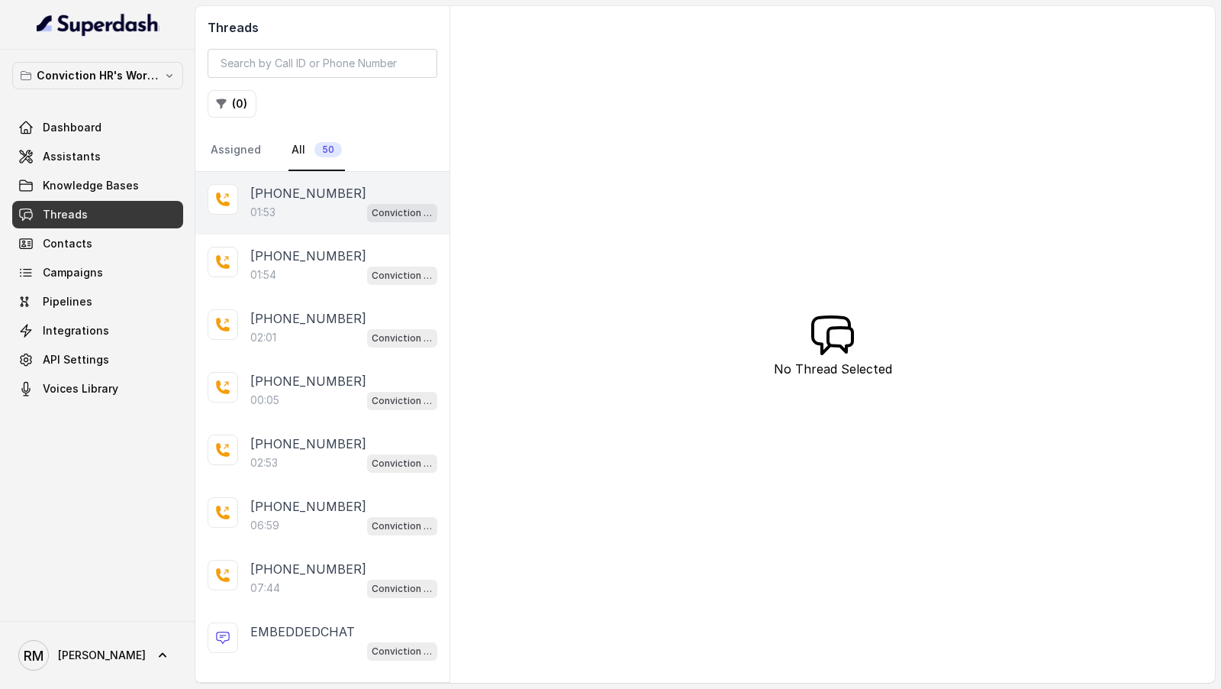
click at [347, 207] on div "01:53 Conviction HR Outbound Assistant" at bounding box center [343, 212] width 187 height 20
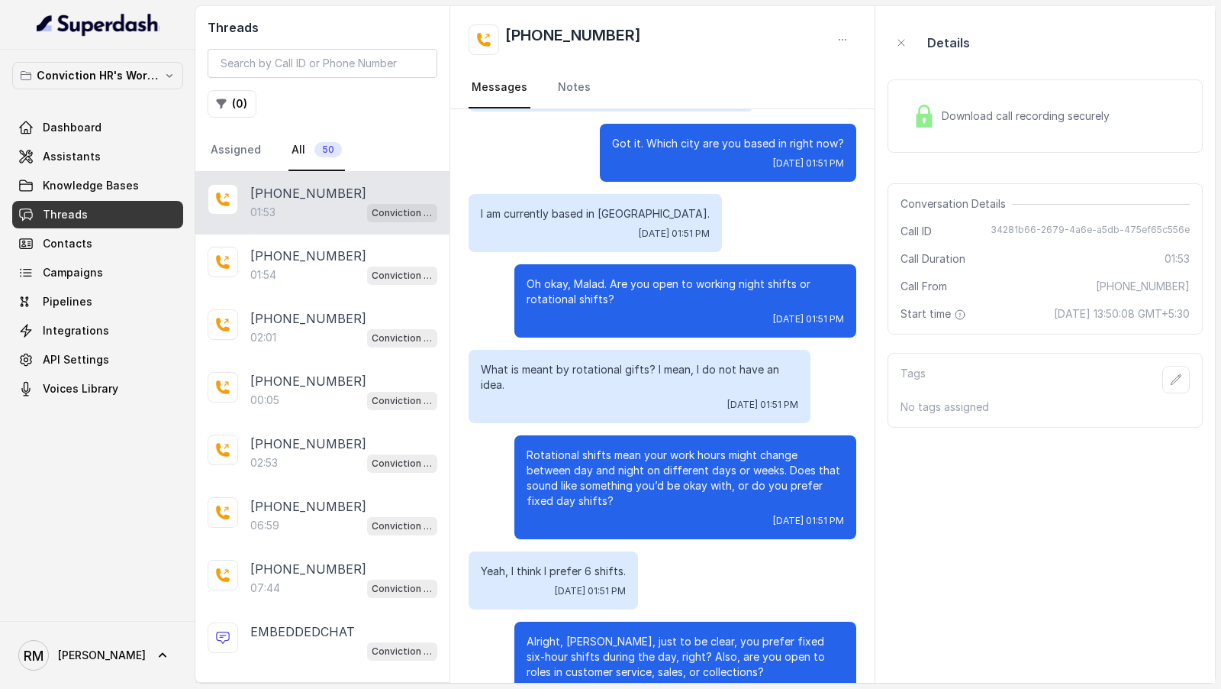
scroll to position [612, 0]
